Goal: Check status: Check status

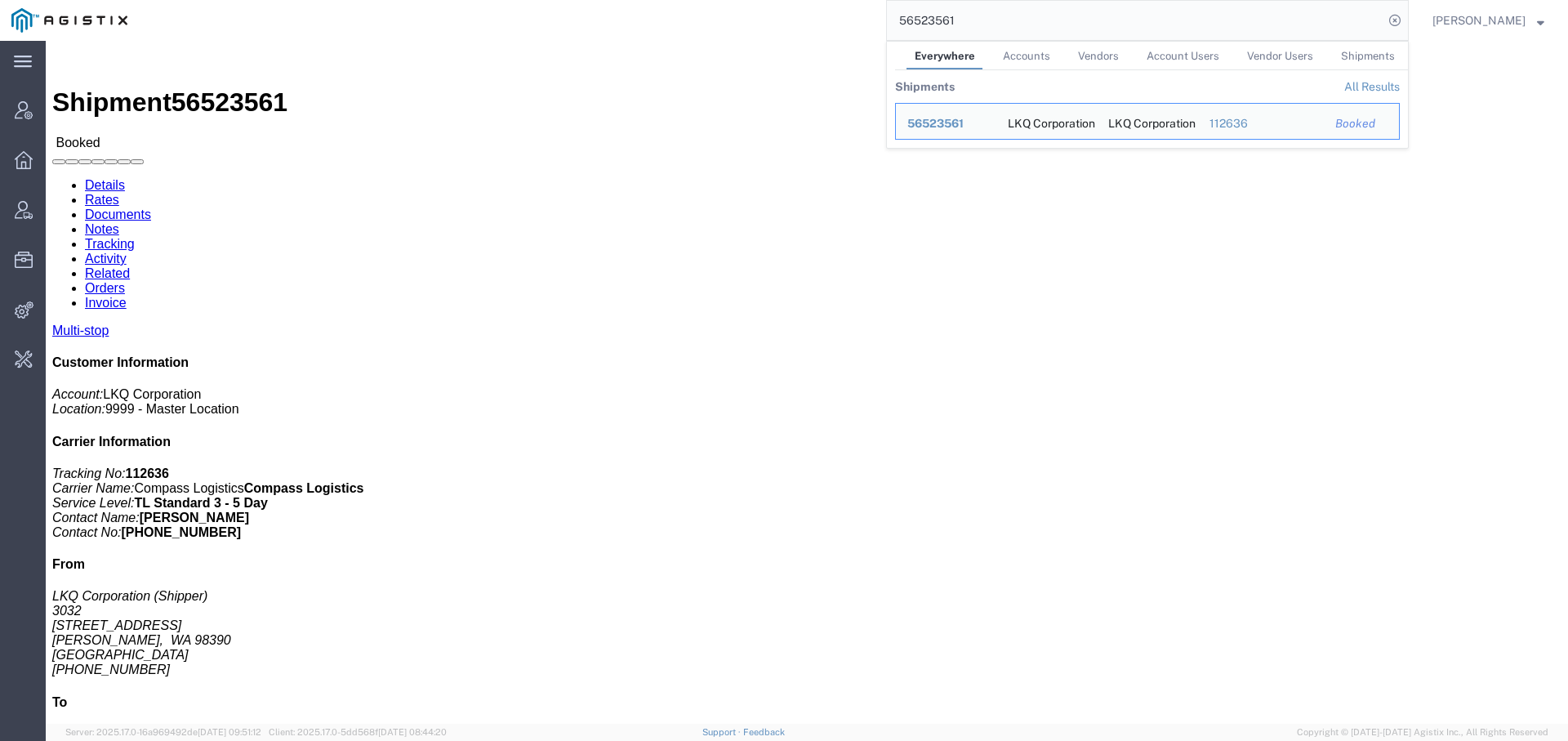
click at [906, 30] on input "56523561" at bounding box center [1134, 20] width 496 height 40
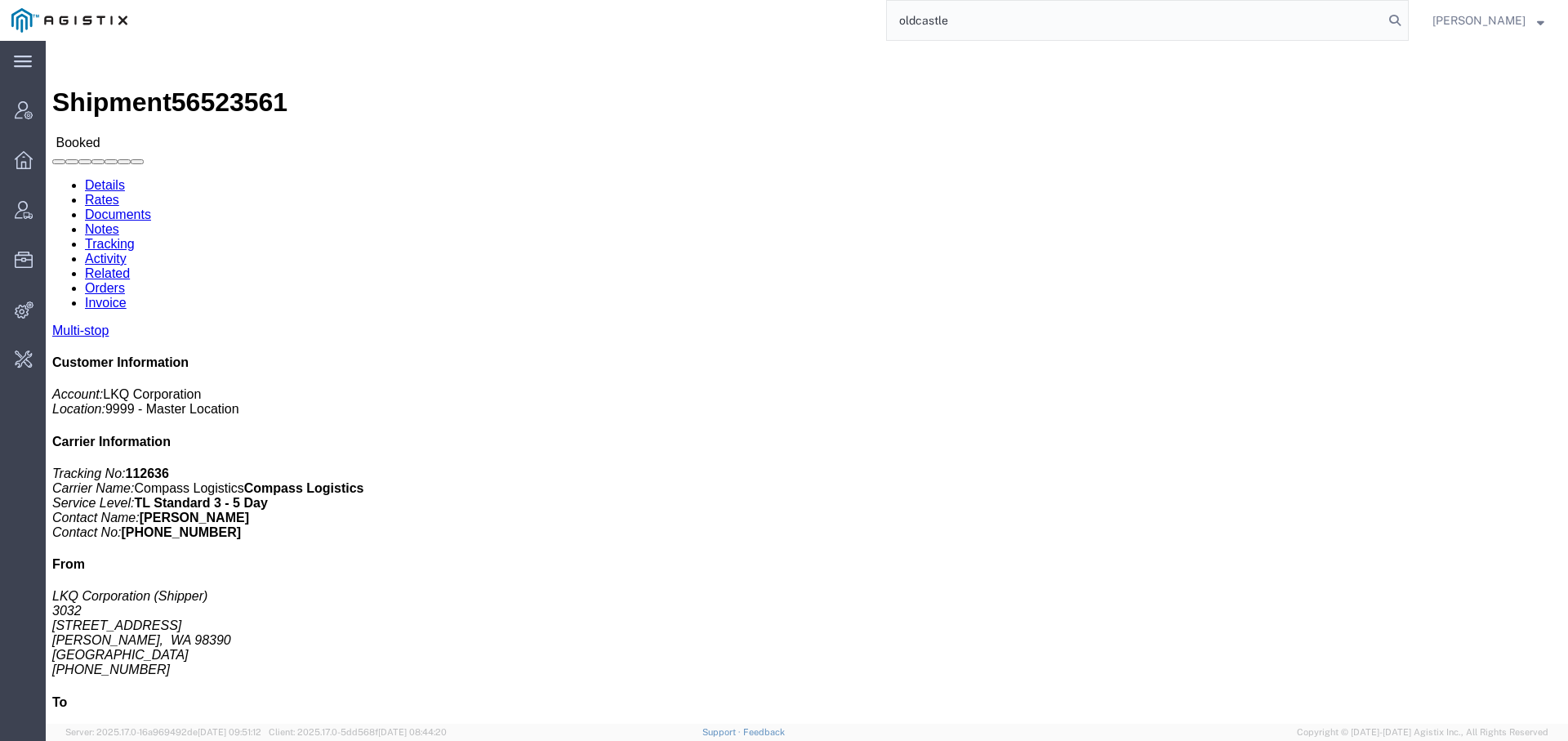
type input "oldcastle"
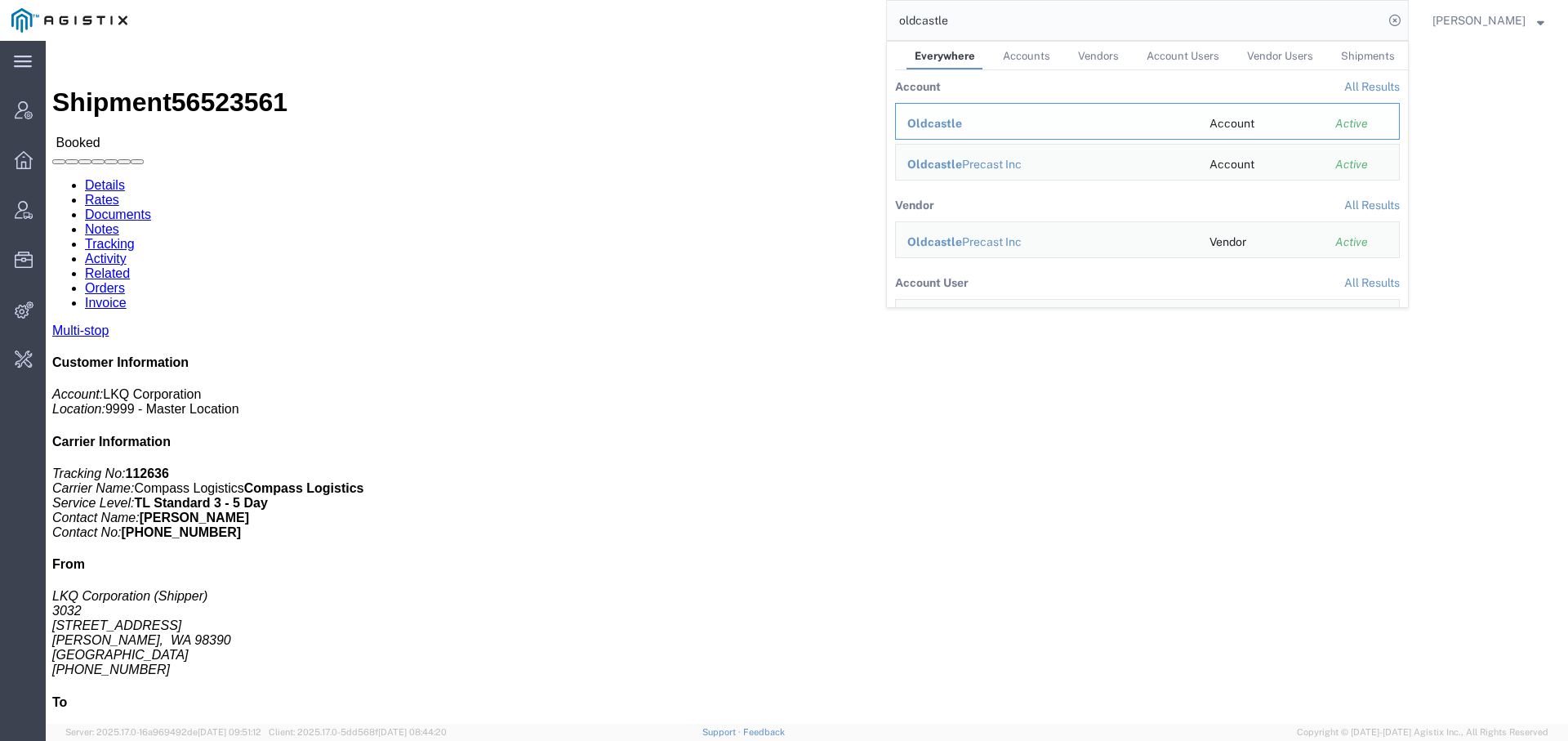
click at [920, 125] on span "Oldcastle" at bounding box center [935, 123] width 55 height 13
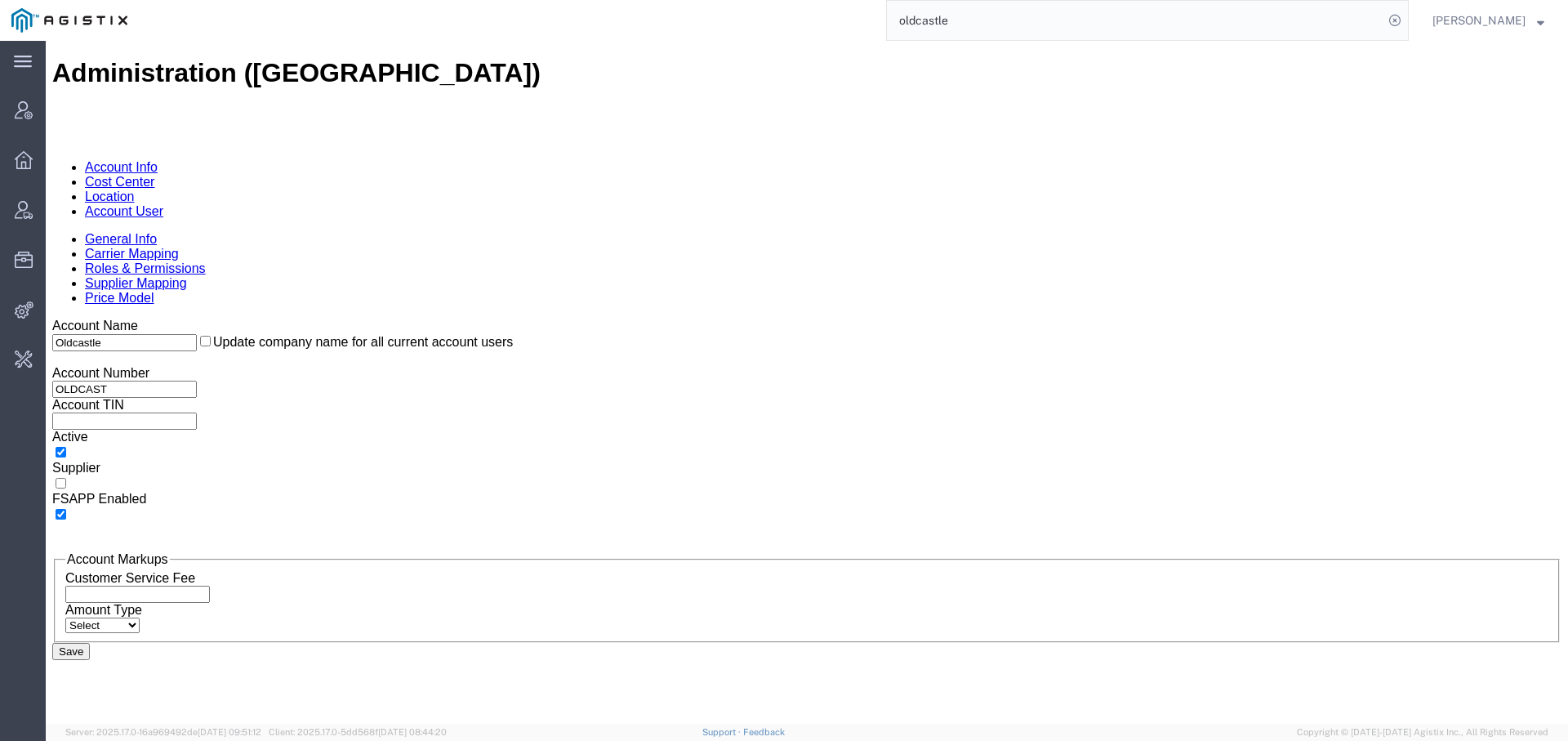
click at [164, 204] on link "Account User" at bounding box center [123, 211] width 78 height 13
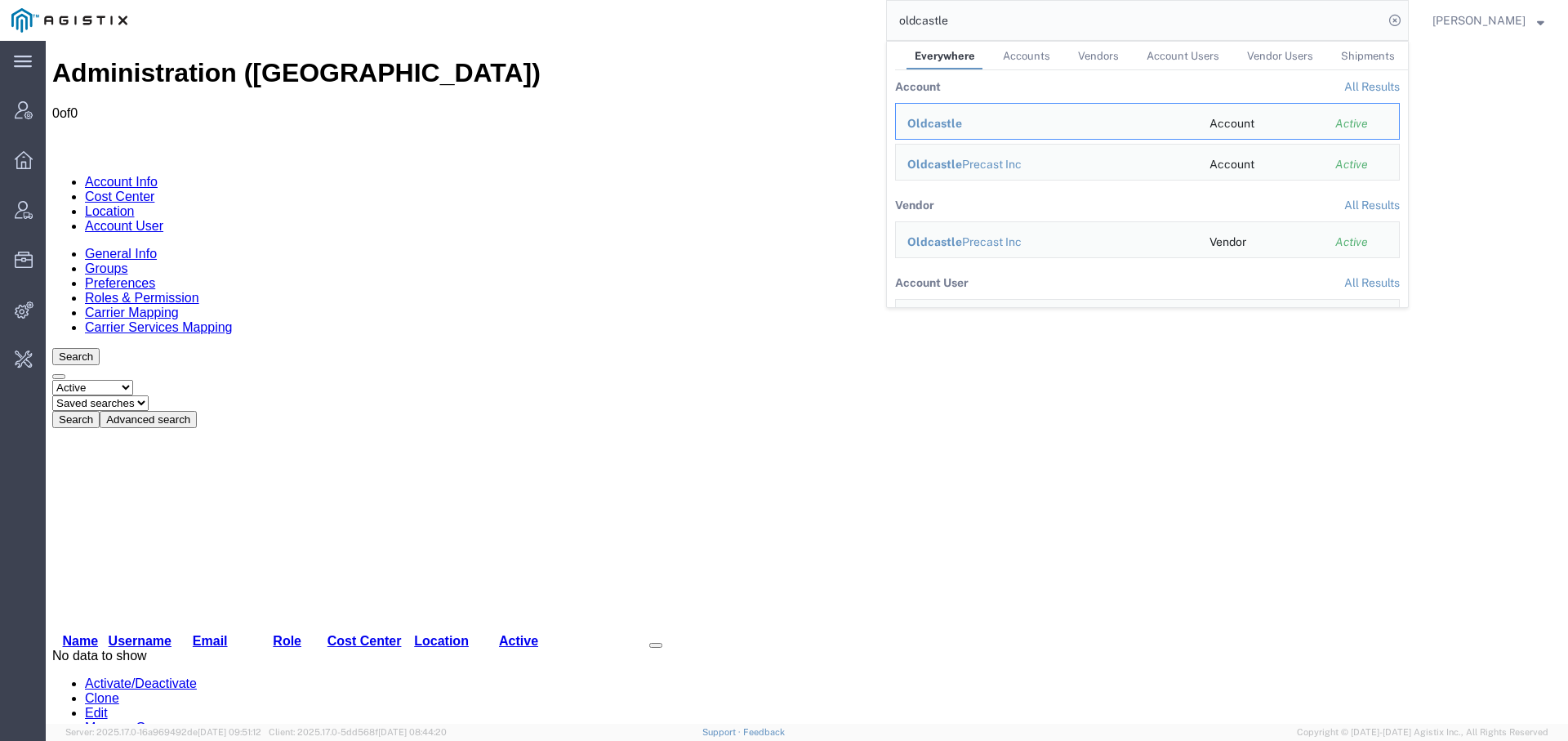
click at [1035, 18] on input "oldcastle" at bounding box center [1134, 20] width 496 height 40
click at [983, 160] on div "Oldcastle Precast Inc" at bounding box center [1048, 165] width 279 height 17
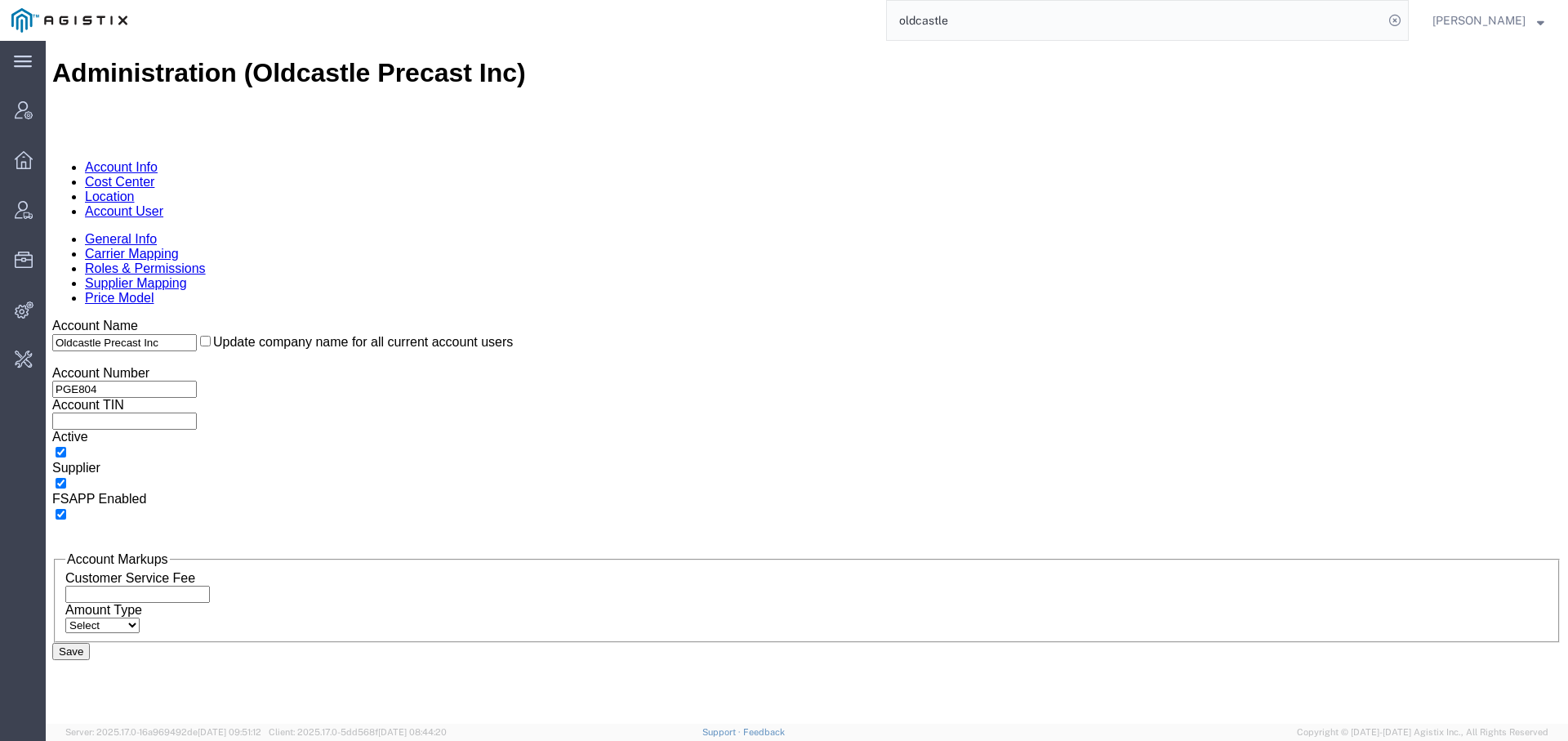
click at [164, 204] on link "Account User" at bounding box center [123, 211] width 78 height 13
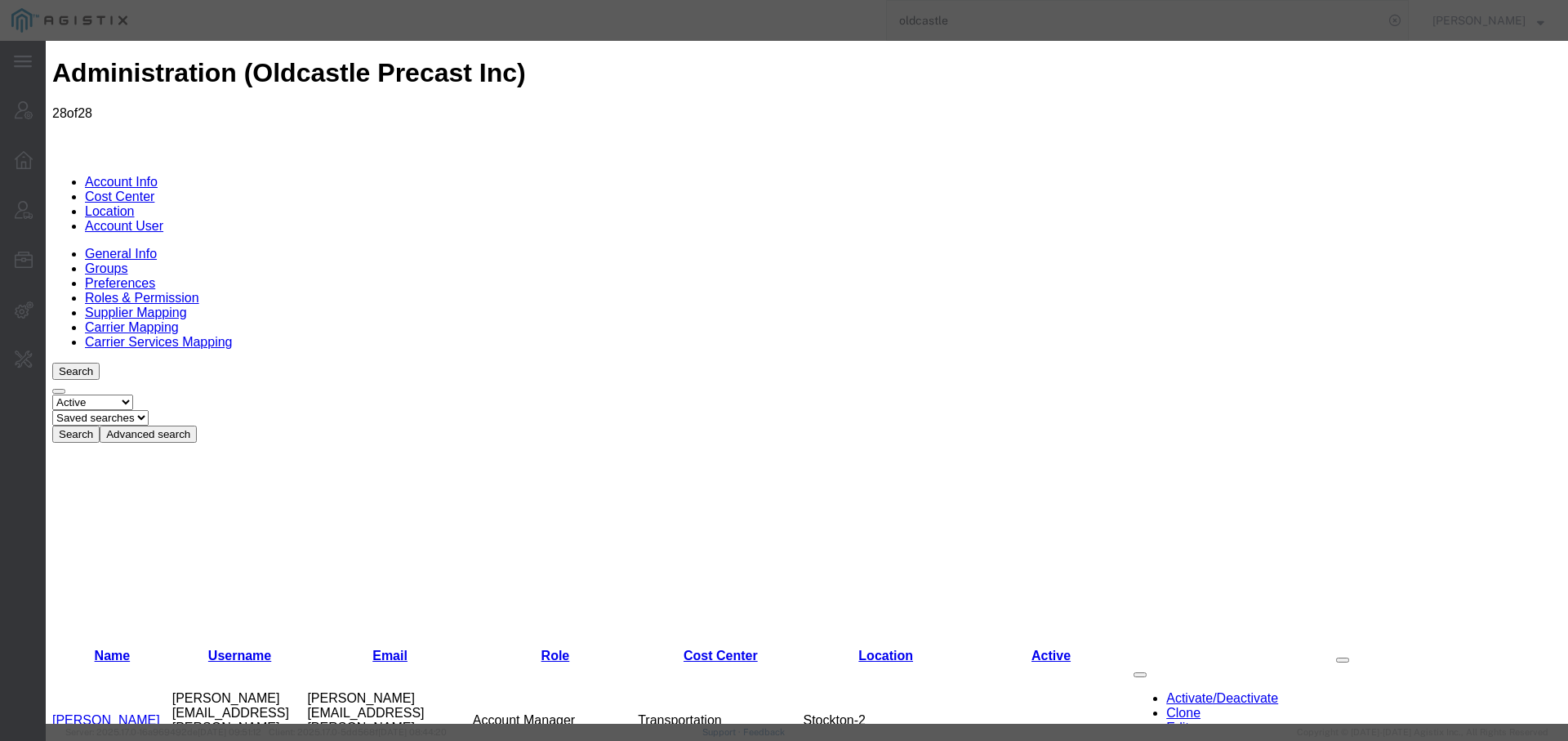
select select "COSTCENTER"
select select "10830"
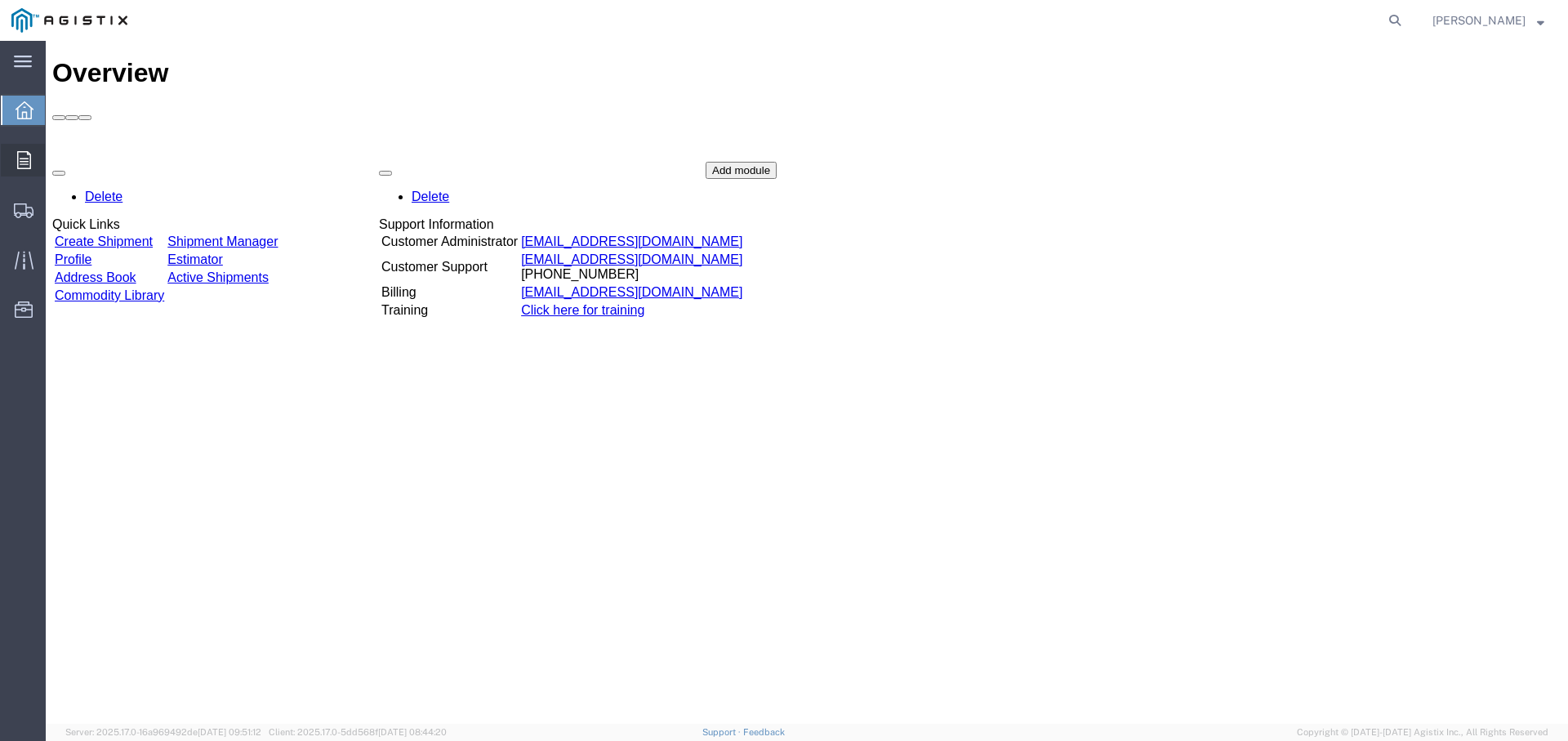
click at [23, 151] on icon at bounding box center [24, 160] width 13 height 18
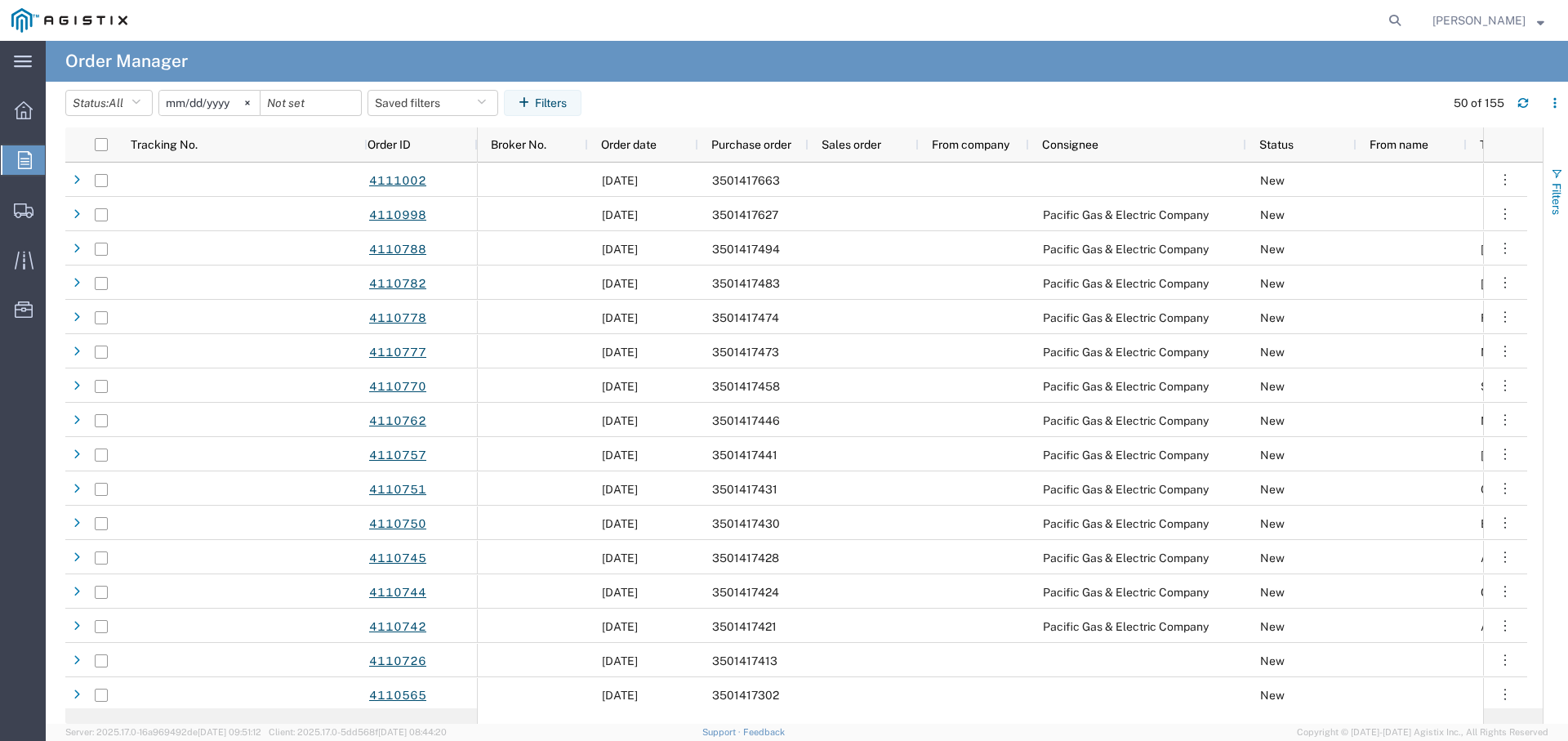
click at [1554, 193] on span "Filters" at bounding box center [1557, 198] width 13 height 32
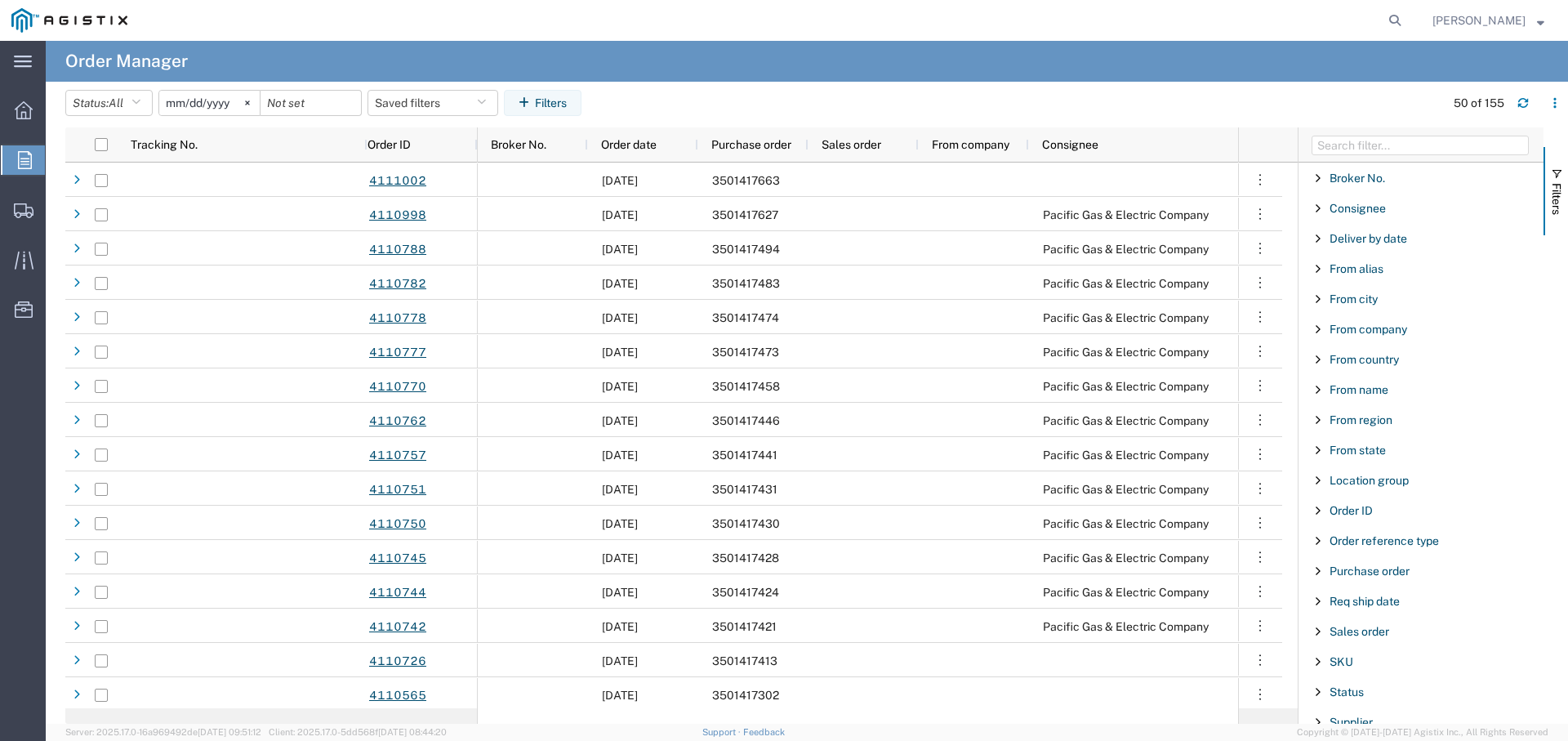
click at [1386, 576] on div "Purchase order" at bounding box center [1422, 570] width 245 height 30
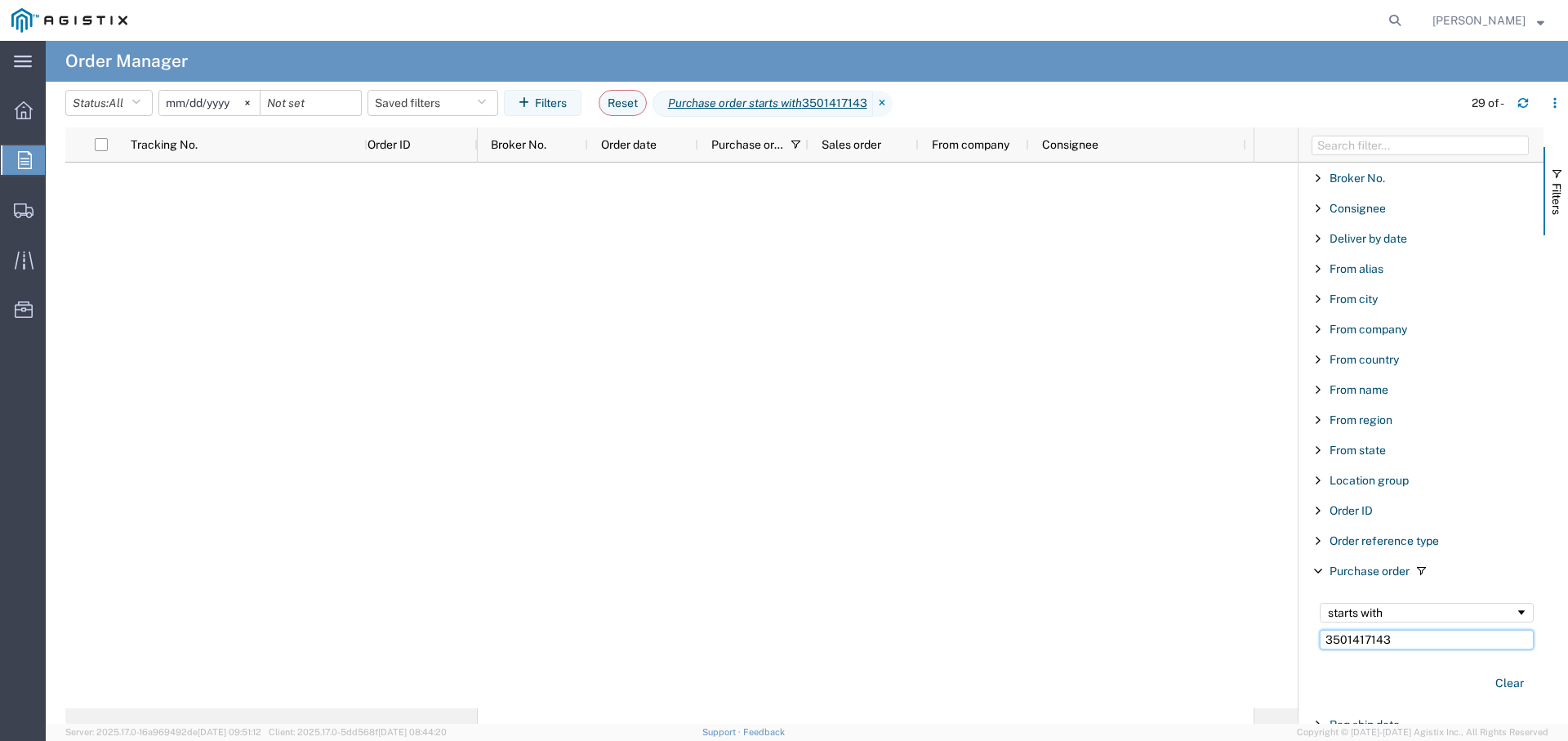
drag, startPoint x: 1423, startPoint y: 644, endPoint x: 1103, endPoint y: 530, distance: 339.7
click at [1103, 530] on div "Tracking No. Order ID Broker No. Order date Purchase order Sales order From com…" at bounding box center [817, 425] width 1503 height 596
paste input "5666"
drag, startPoint x: 1401, startPoint y: 638, endPoint x: 1262, endPoint y: 604, distance: 143.1
click at [1262, 604] on div "Tracking No. Order ID Broker No. Order date Purchase order Sales order From com…" at bounding box center [817, 425] width 1503 height 596
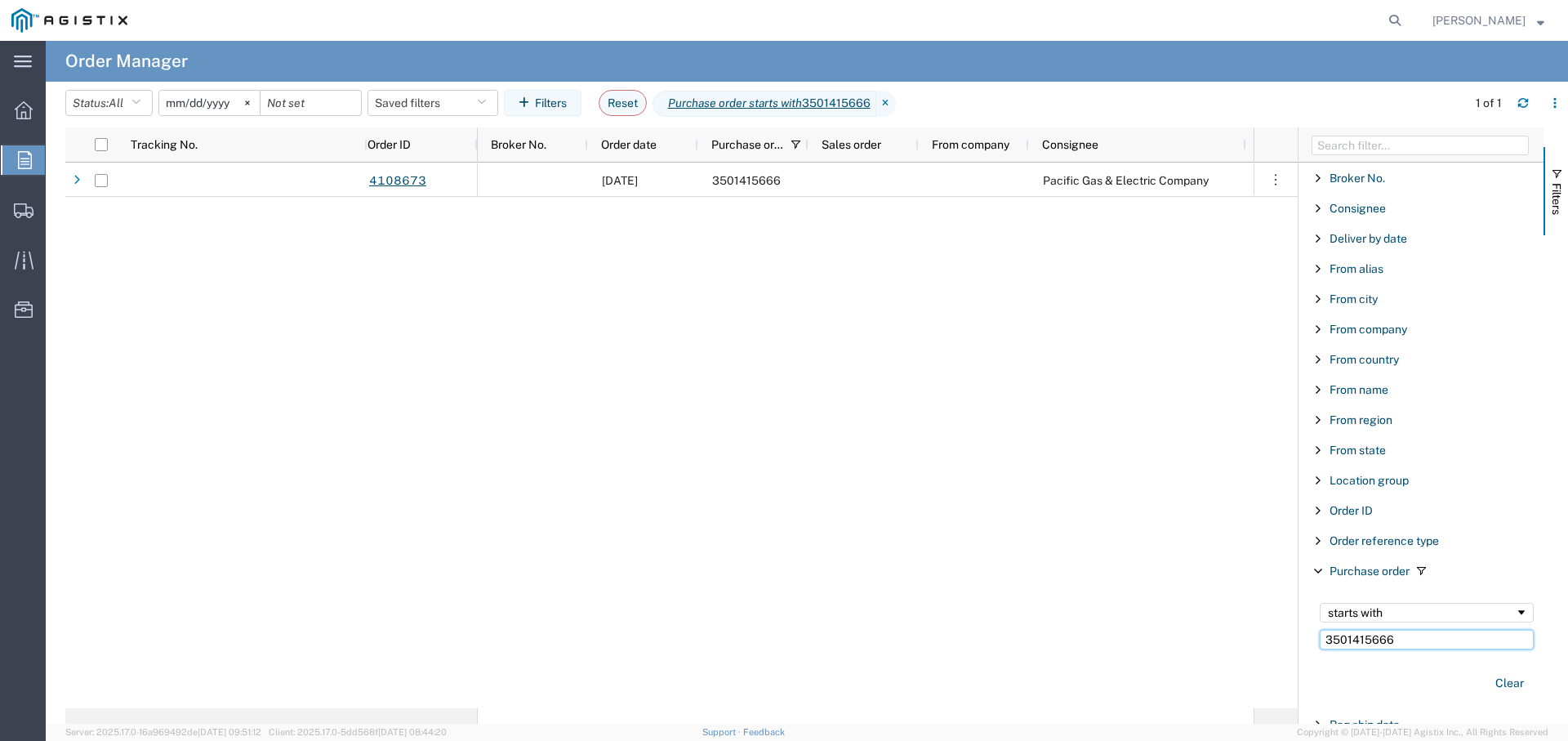
paste input "0169"
type input "3501410169"
click at [222, 90] on div "2025-07-18" at bounding box center [209, 102] width 102 height 26
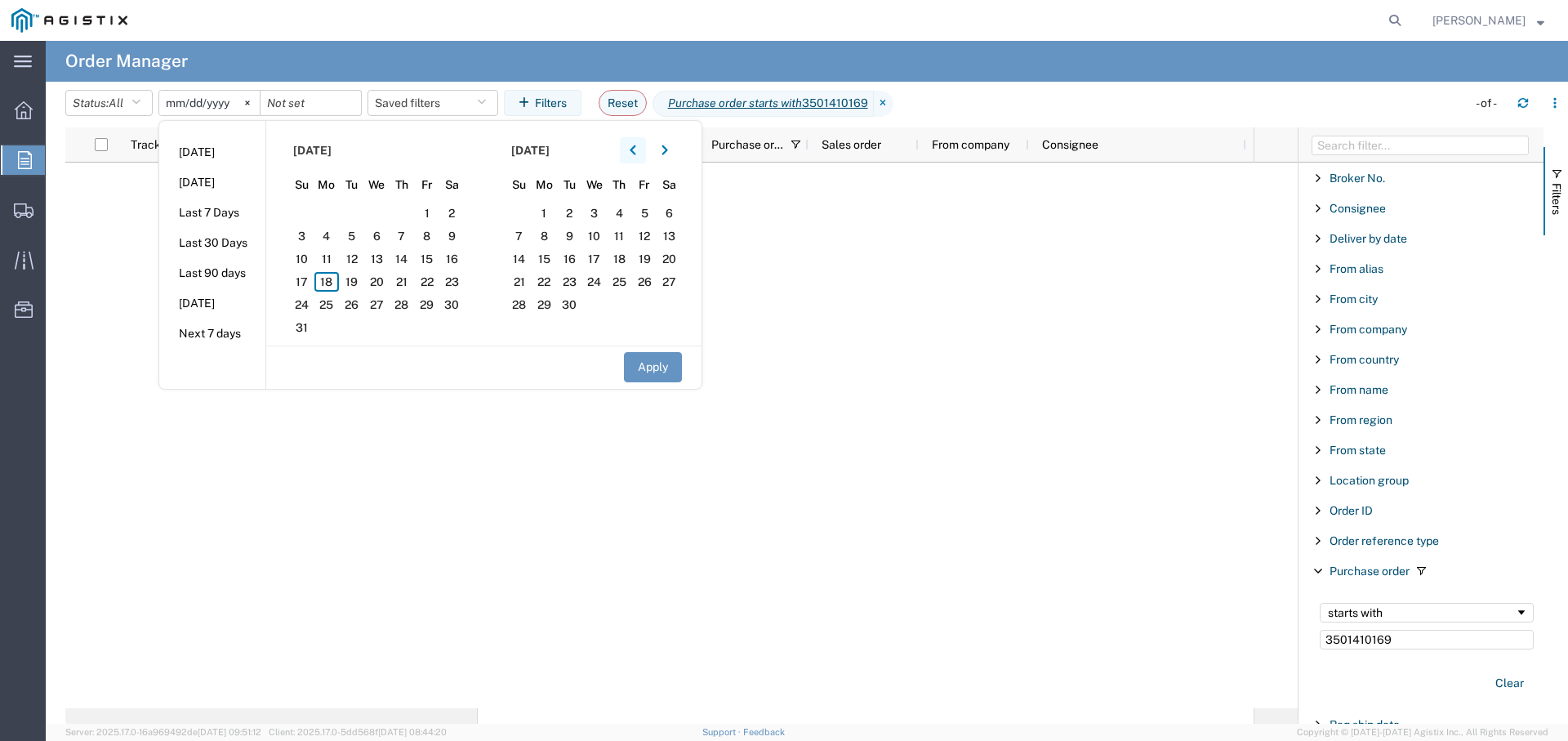
click at [636, 147] on icon "button" at bounding box center [632, 150] width 7 height 12
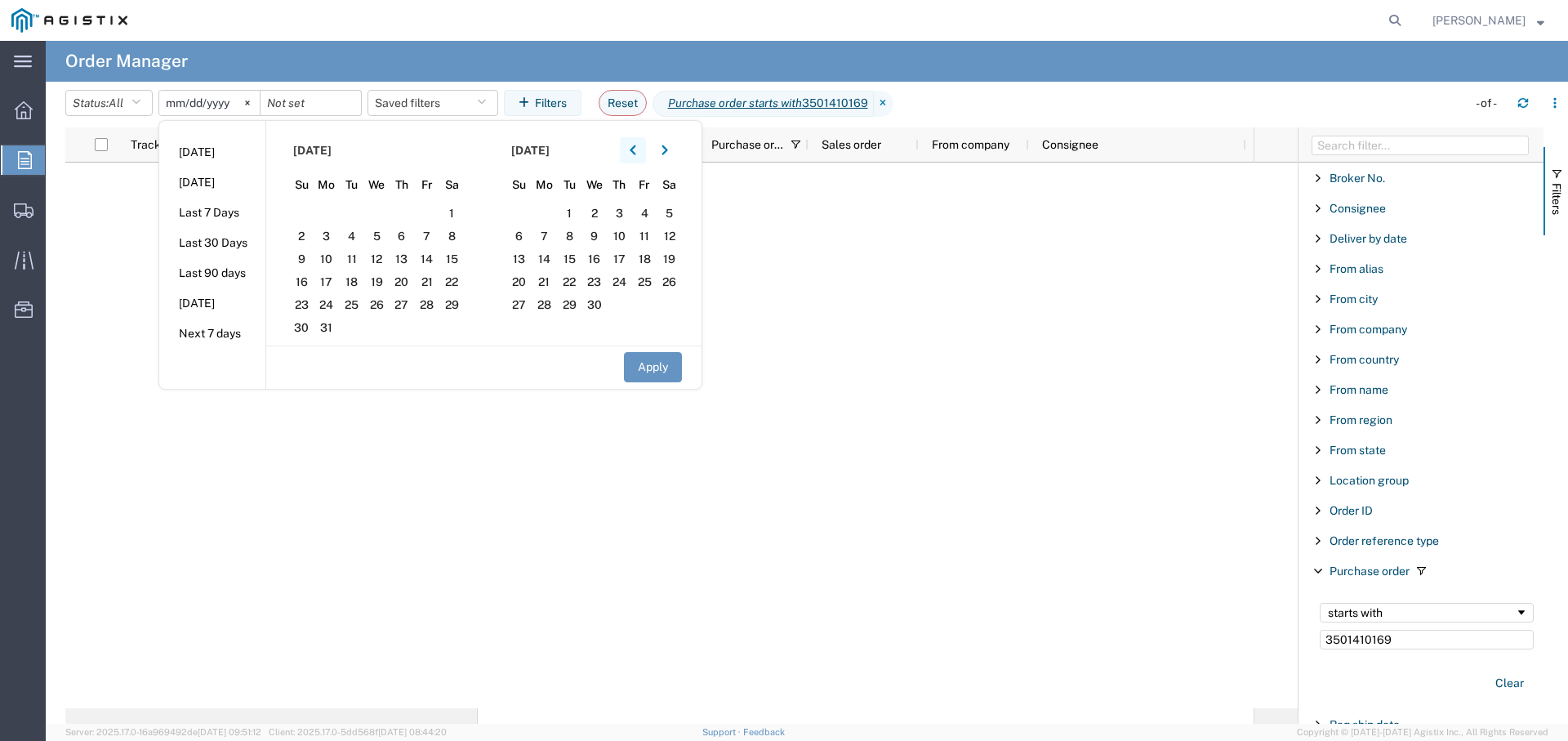
click at [636, 147] on icon "button" at bounding box center [632, 150] width 7 height 12
click at [302, 206] on span "1" at bounding box center [302, 213] width 25 height 19
click at [662, 360] on button "Apply" at bounding box center [653, 366] width 58 height 30
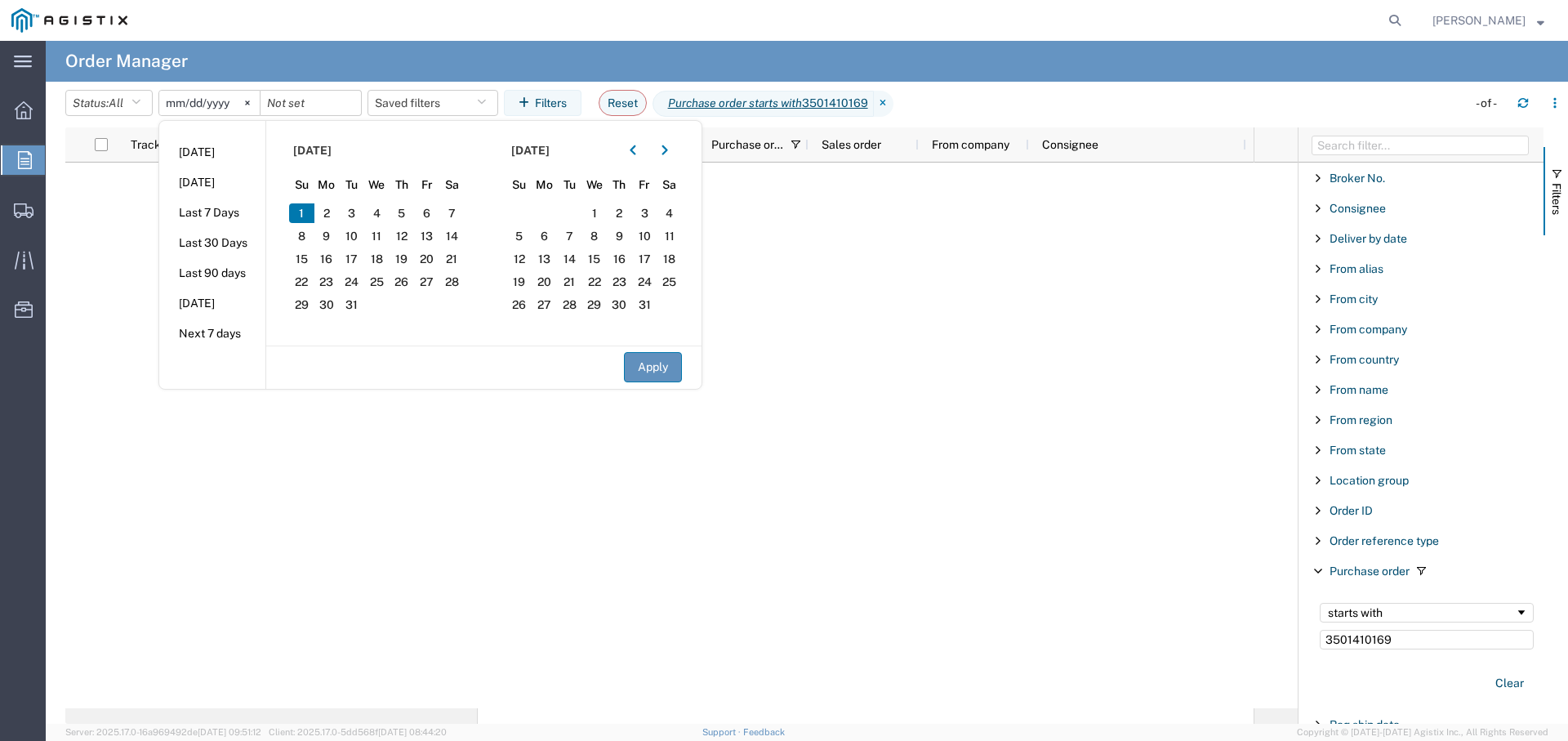
type input "2024-12-01"
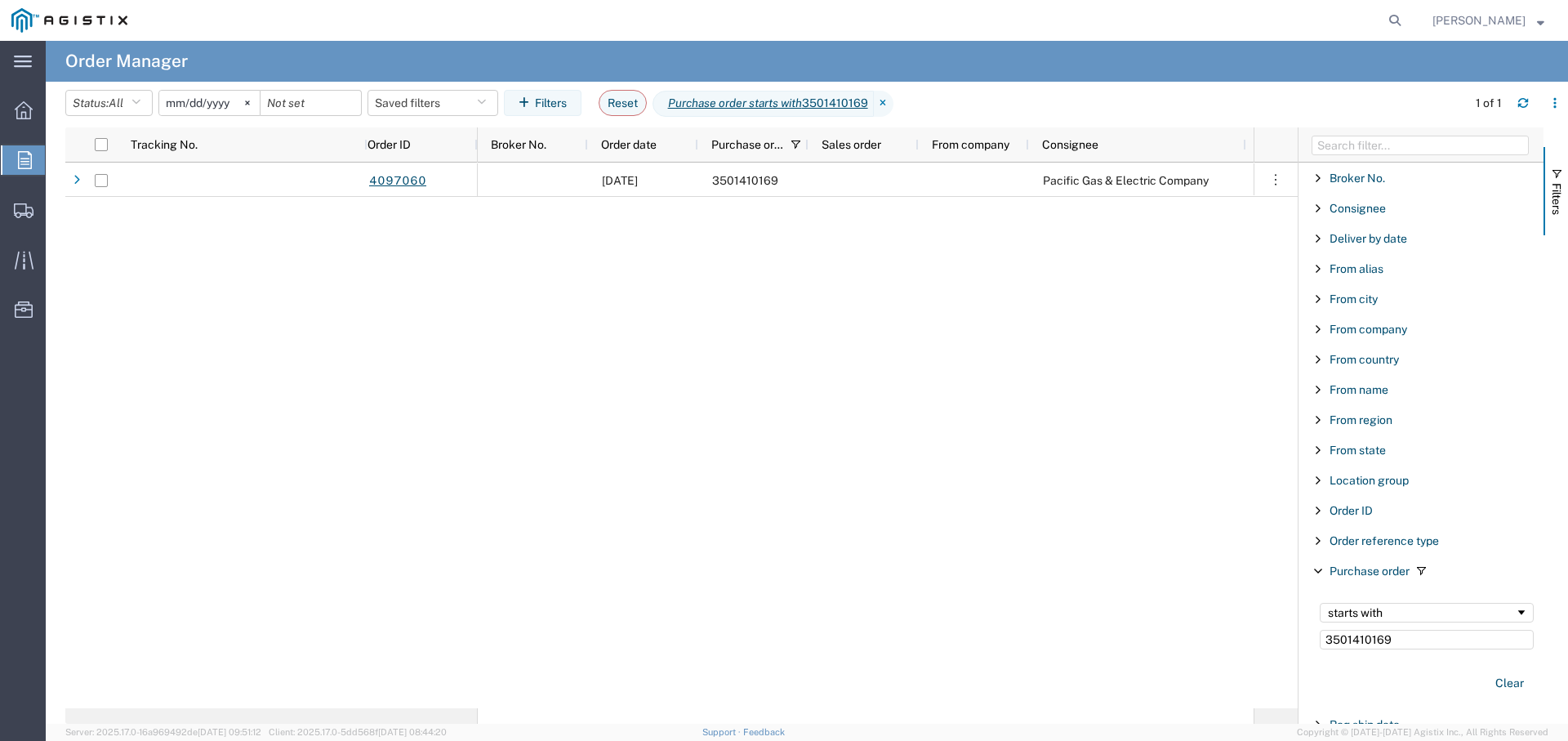
click at [1519, 13] on span "[PERSON_NAME]" at bounding box center [1479, 20] width 93 height 18
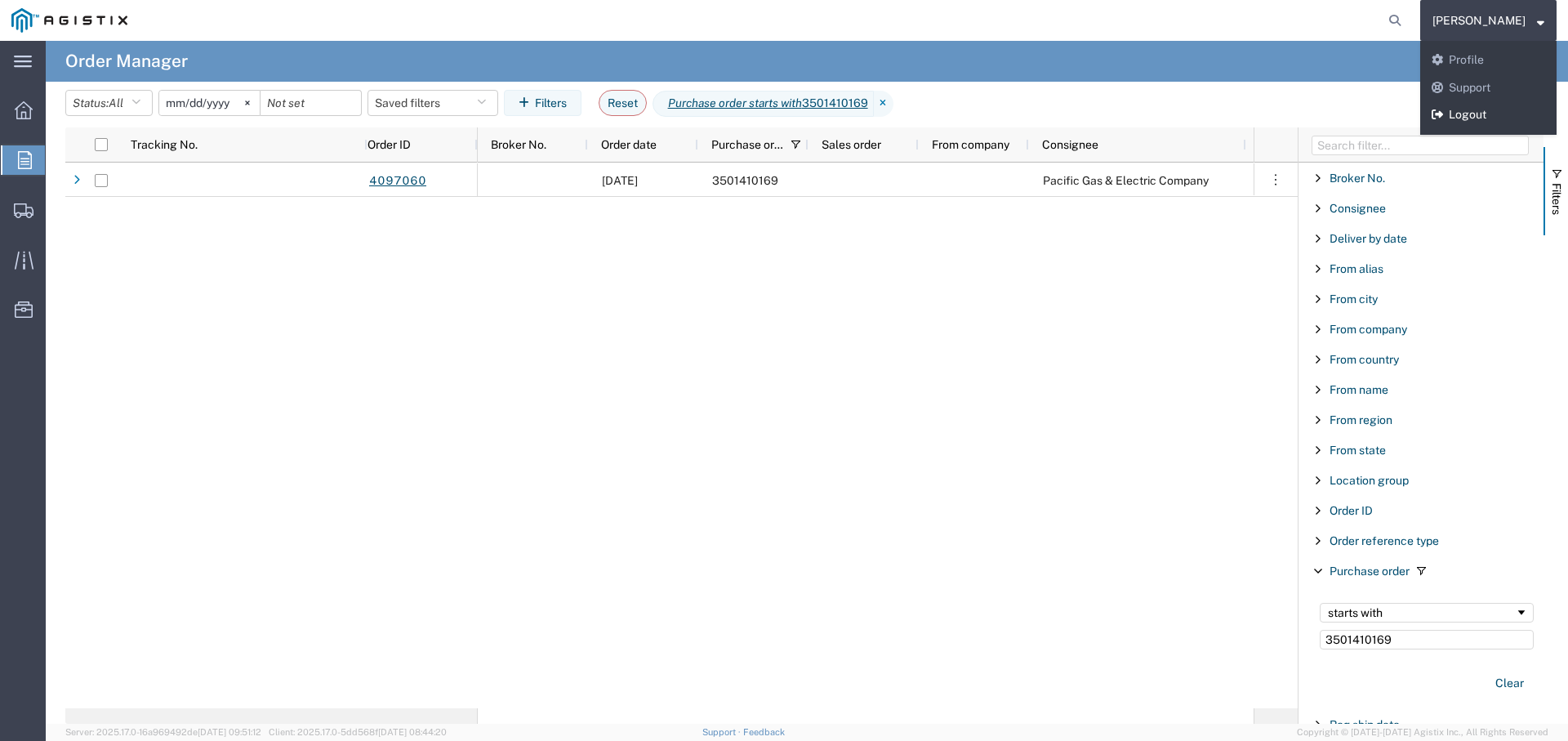
click at [1498, 109] on link "Logout" at bounding box center [1489, 115] width 137 height 28
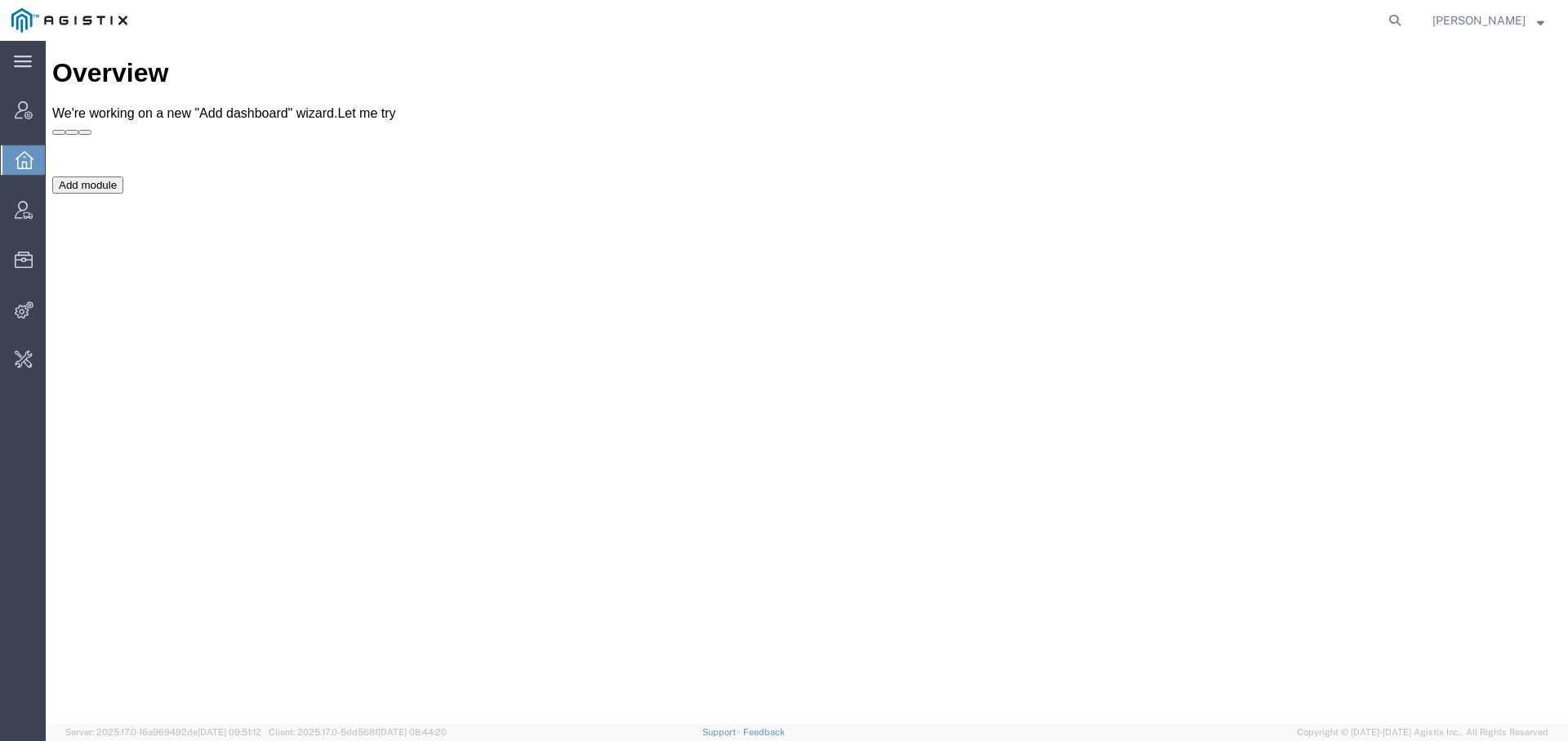
click at [1375, 17] on agx-global-search at bounding box center [1148, 20] width 522 height 40
click at [1393, 24] on icon at bounding box center [1395, 20] width 23 height 23
paste input "56523734"
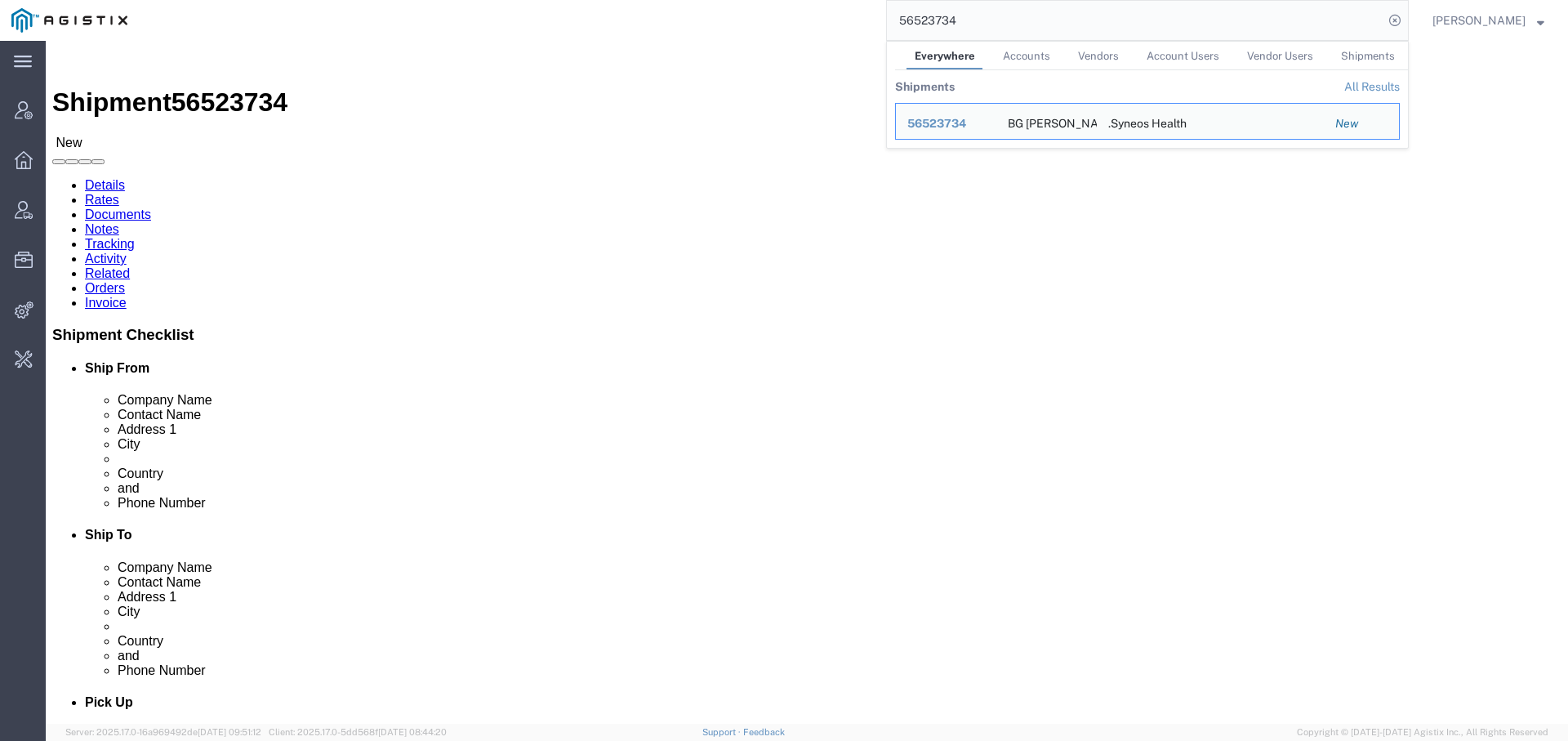
click div "ThinkPad T14 Gen 2 Laptop - 16 GB RAM Pieces: 1.00 Each Total value: 600.00 USD…"
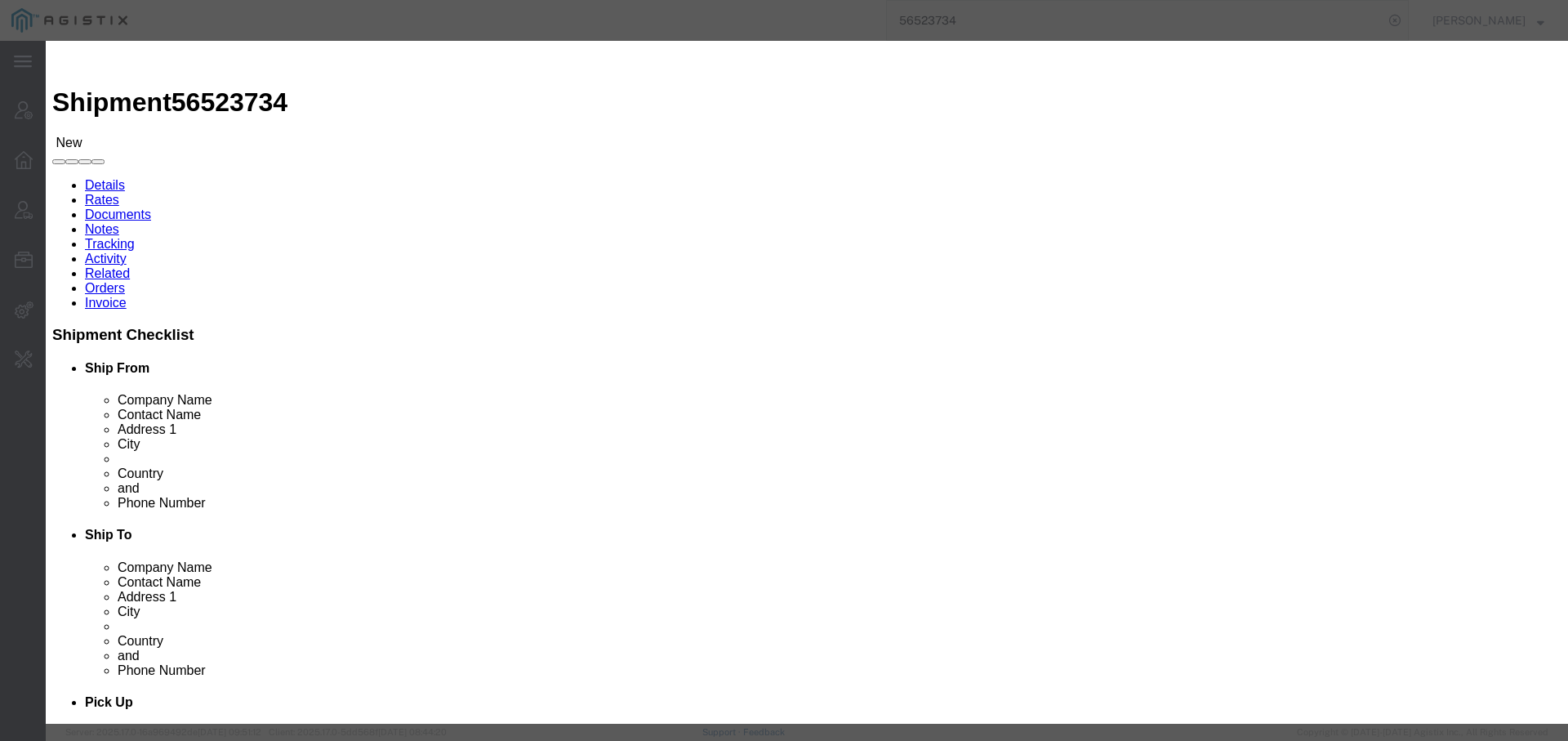
click b "8471300100"
copy b "8471300100"
drag, startPoint x: 1208, startPoint y: 51, endPoint x: 957, endPoint y: 30, distance: 251.9
click button "button"
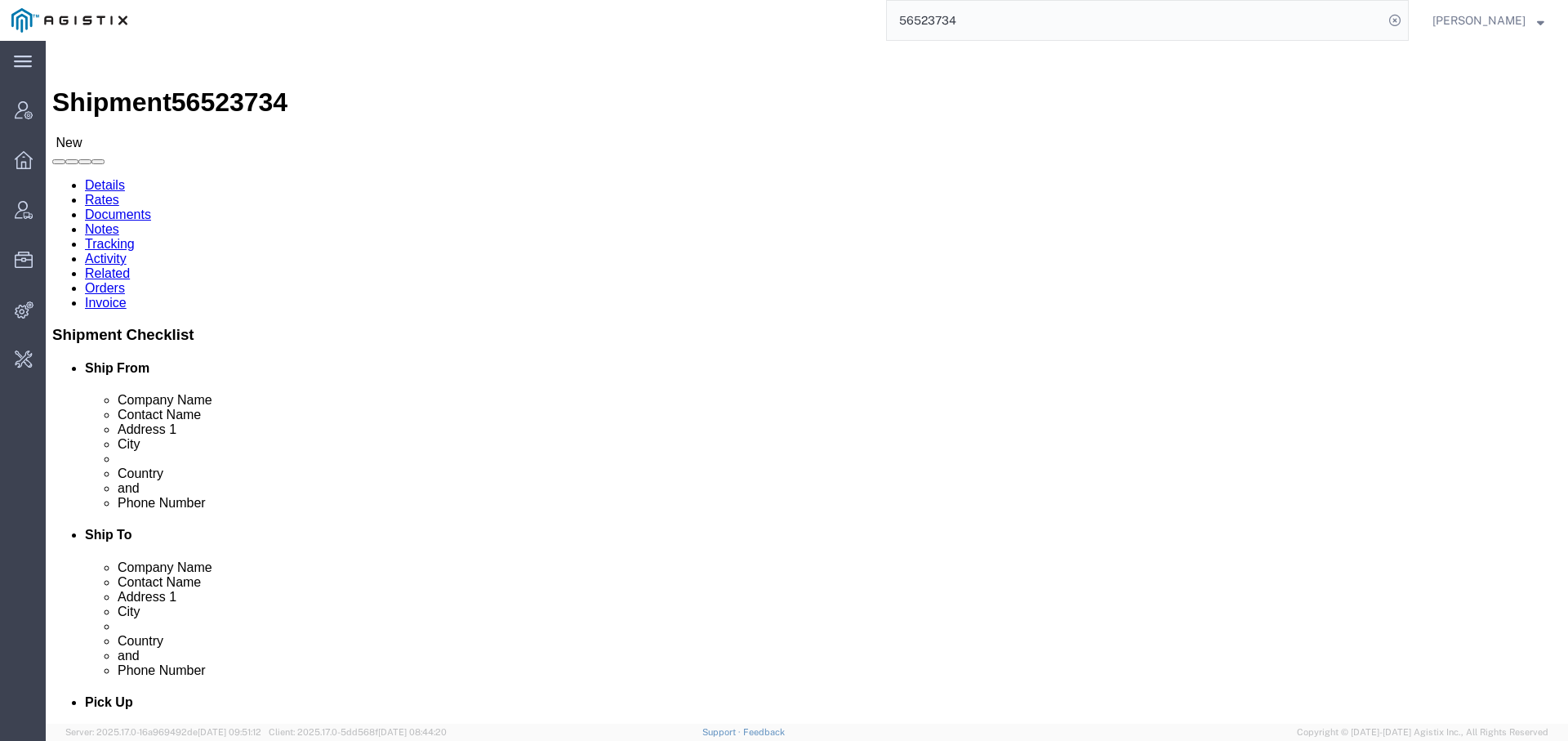
click at [942, 25] on input "56523734" at bounding box center [1134, 20] width 496 height 40
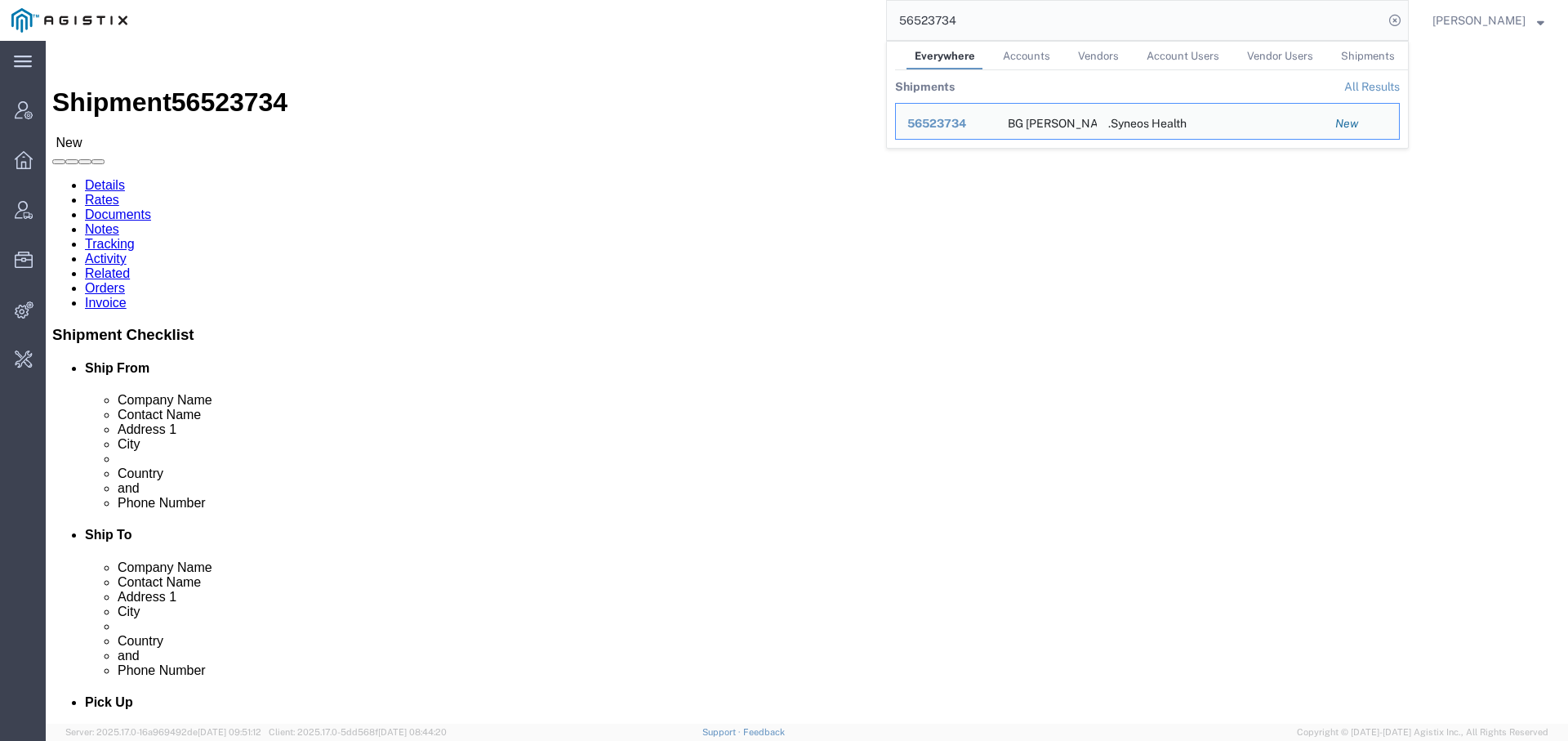
click at [942, 25] on input "56523734" at bounding box center [1134, 20] width 496 height 40
paste input "197750"
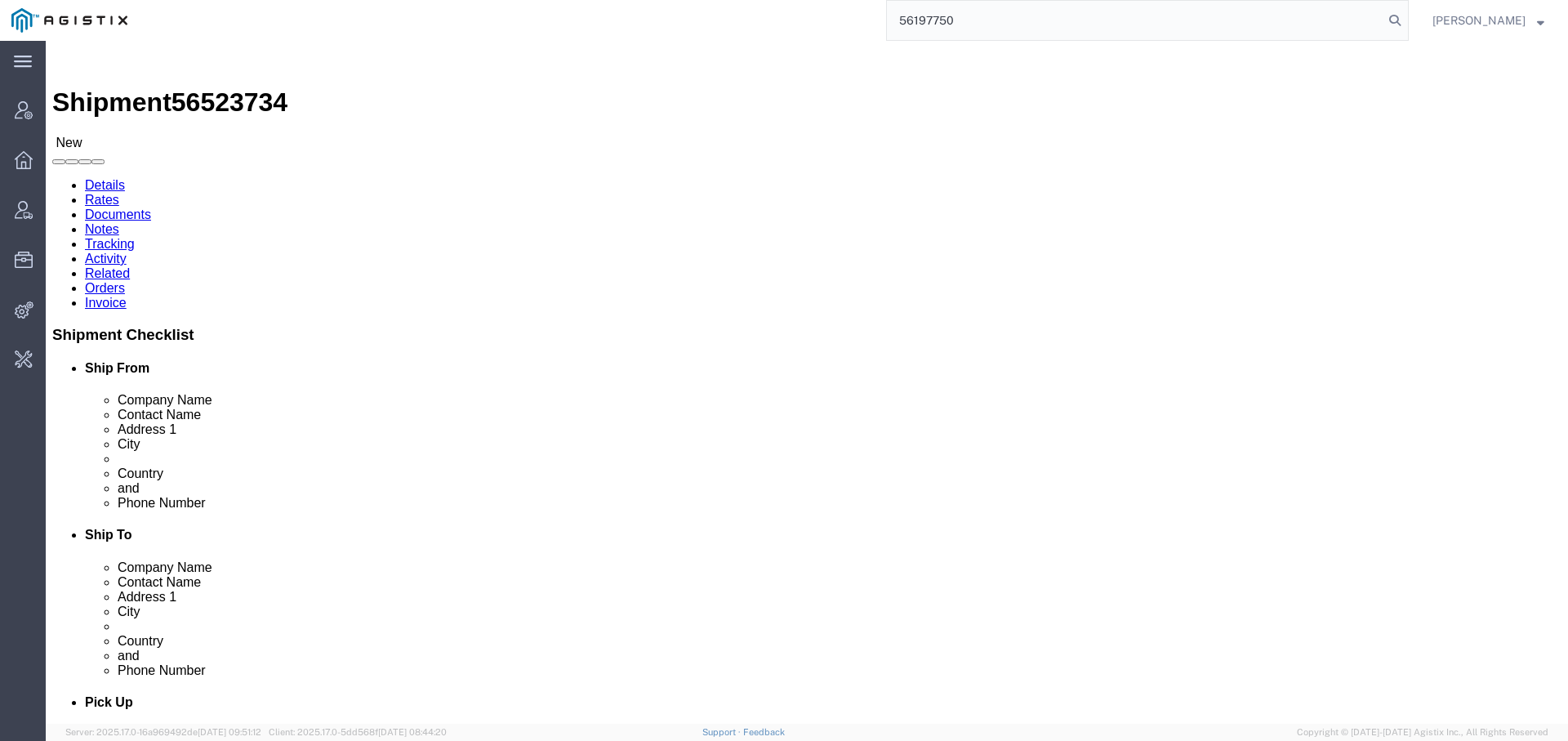
type input "56197750"
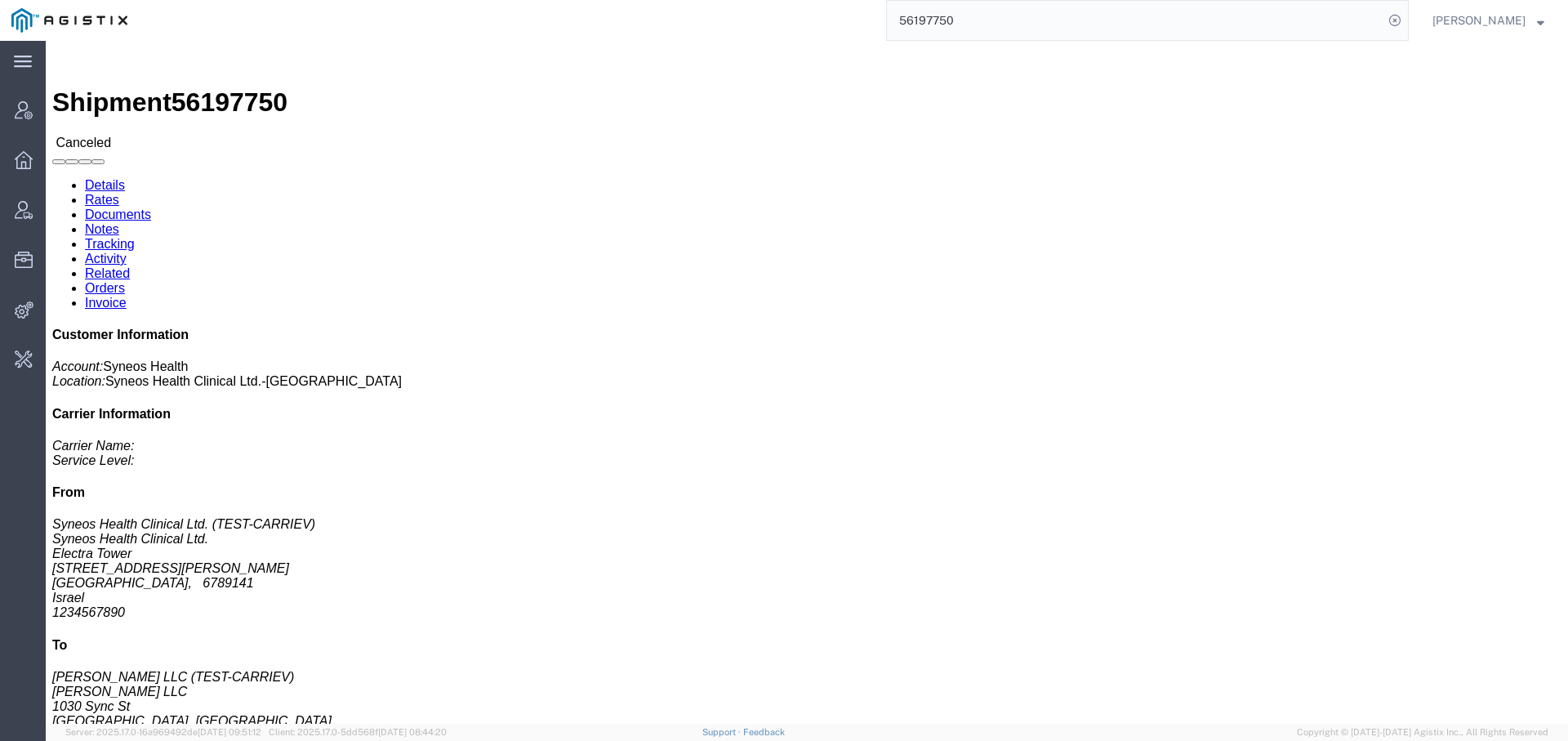
click link "Activity"
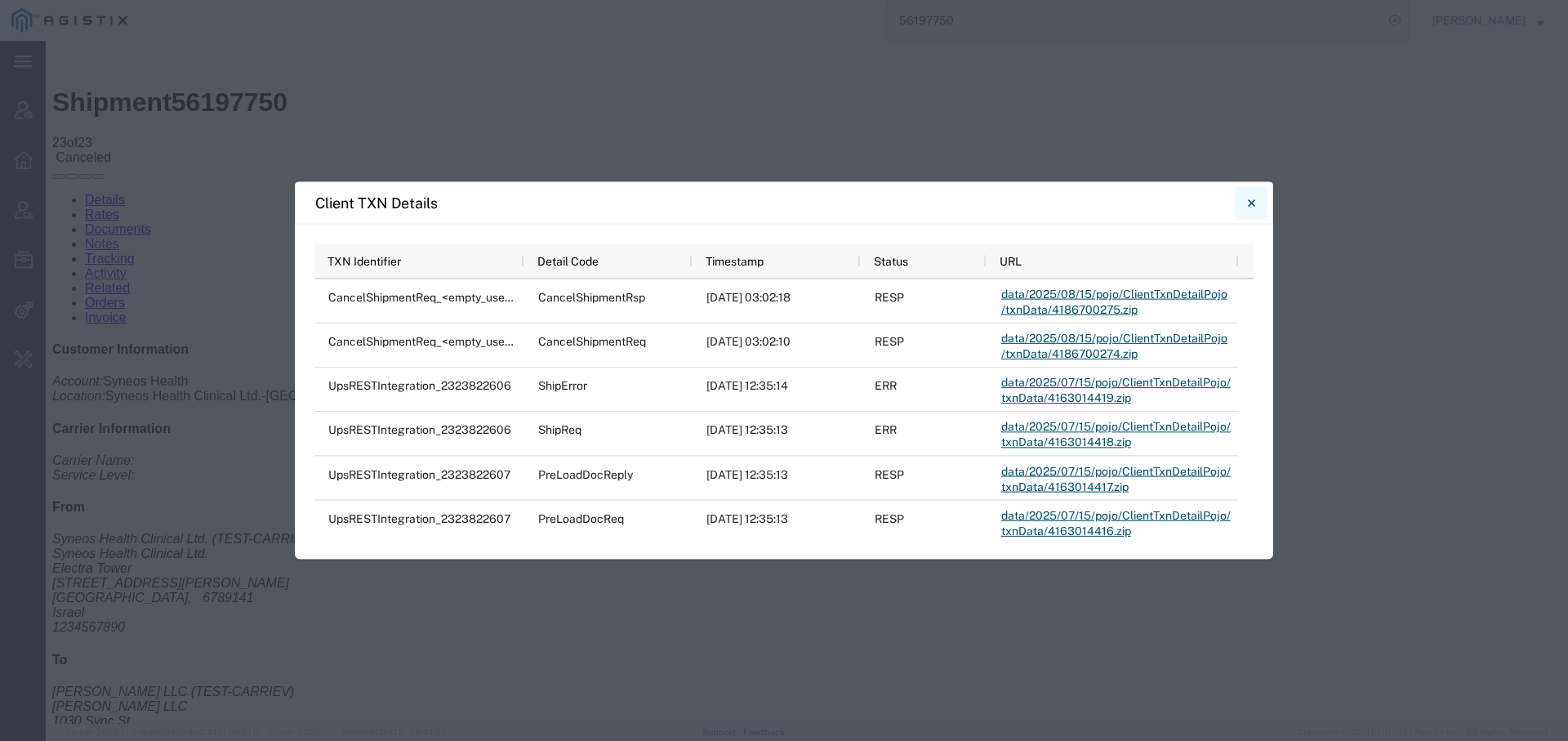
click at [1250, 201] on icon "Close" at bounding box center [1251, 203] width 8 height 8
